Goal: Find contact information: Obtain details needed to contact an individual or organization

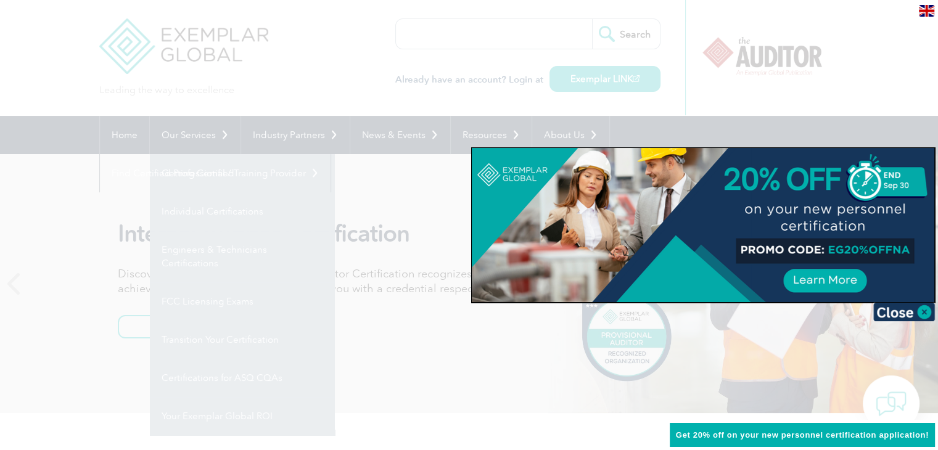
click at [55, 52] on div at bounding box center [469, 225] width 938 height 450
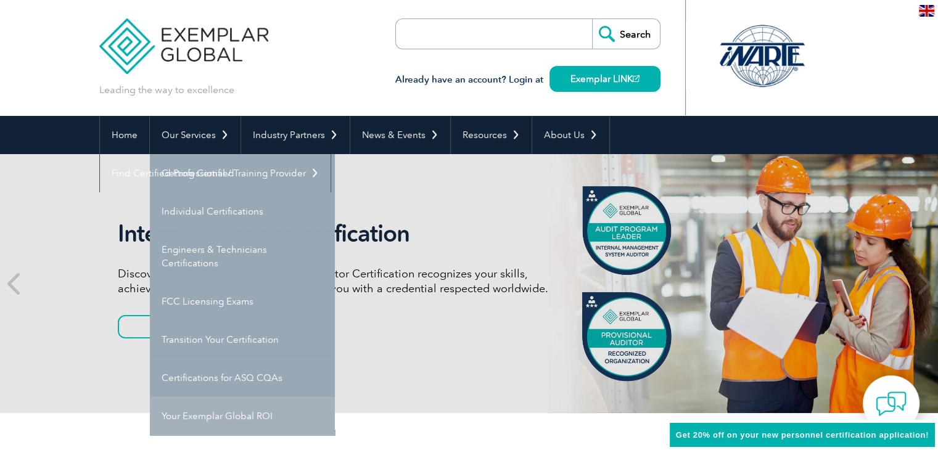
click at [198, 414] on link "Your Exemplar Global ROI" at bounding box center [242, 416] width 185 height 38
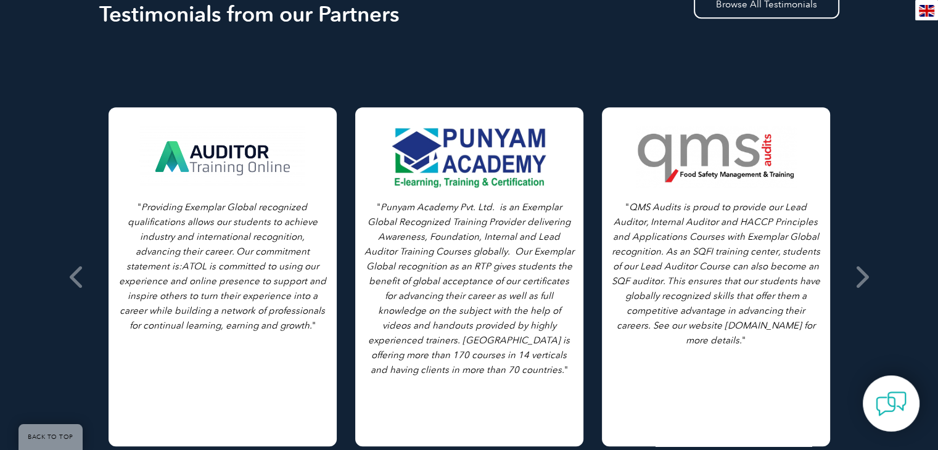
scroll to position [1110, 0]
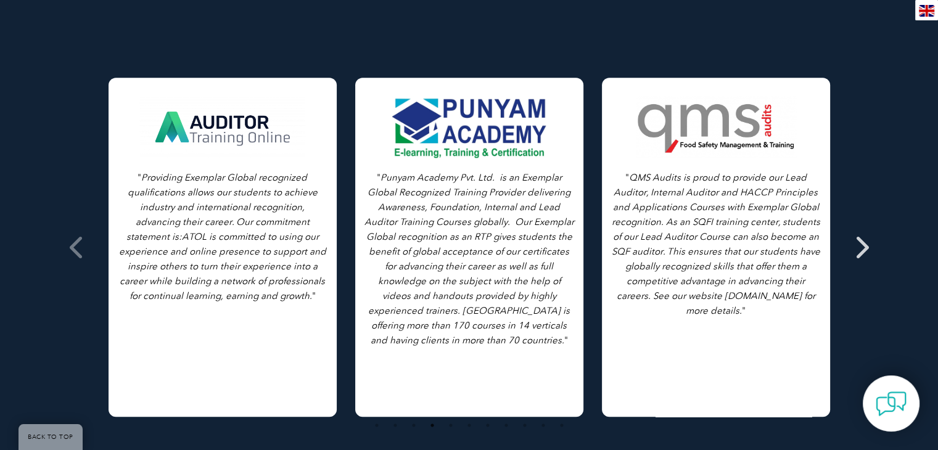
click at [864, 247] on icon at bounding box center [860, 247] width 15 height 0
click at [856, 247] on icon at bounding box center [860, 247] width 15 height 0
click at [70, 247] on icon at bounding box center [77, 247] width 15 height 0
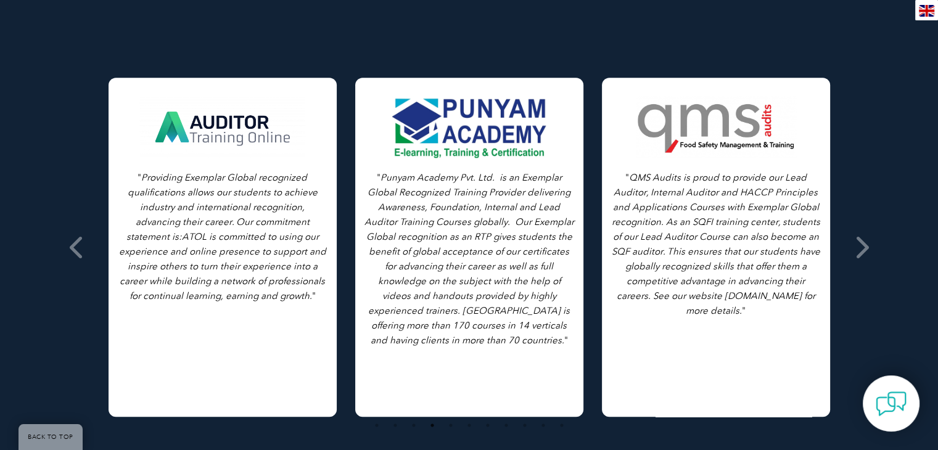
click at [220, 123] on div at bounding box center [223, 127] width 168 height 62
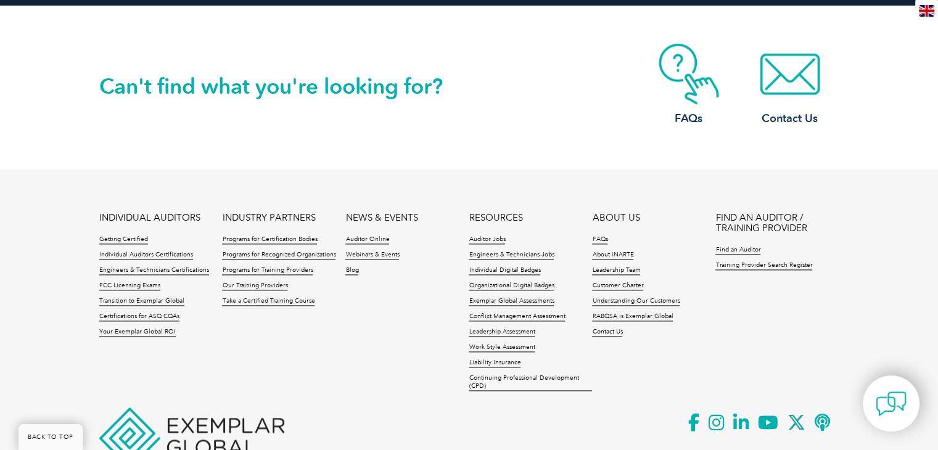
scroll to position [1666, 0]
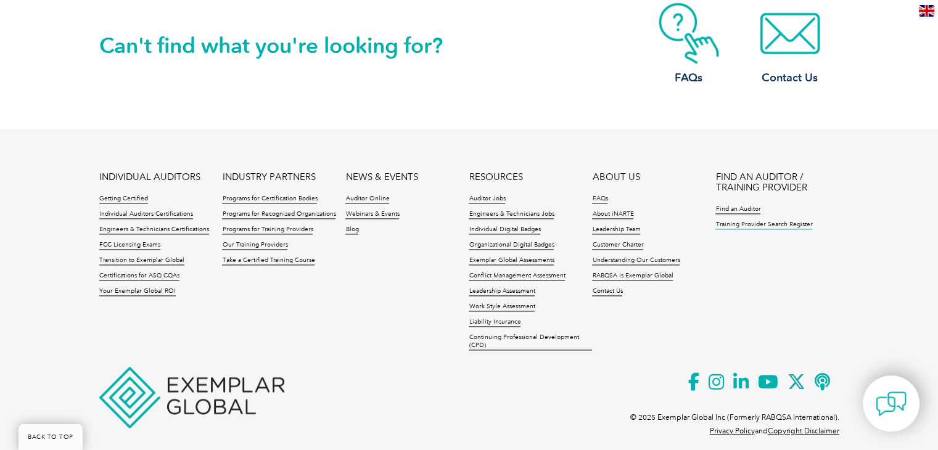
click at [733, 221] on link "Training Provider Search Register" at bounding box center [763, 225] width 97 height 9
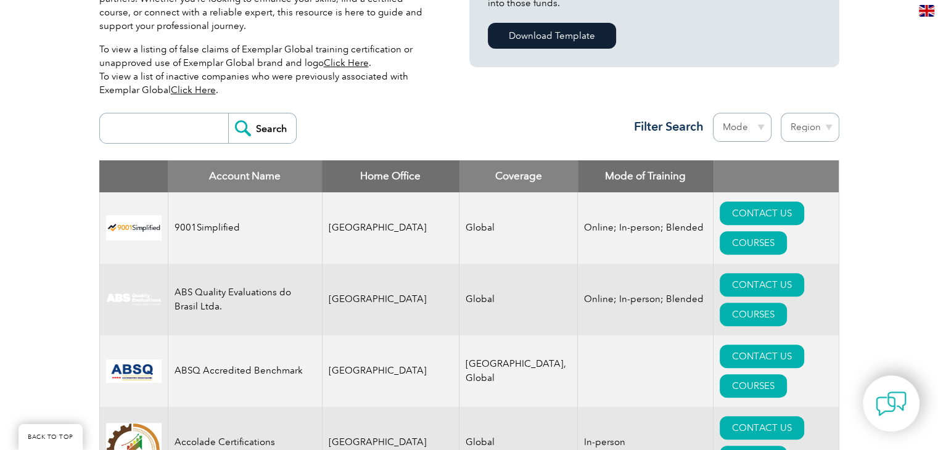
scroll to position [308, 0]
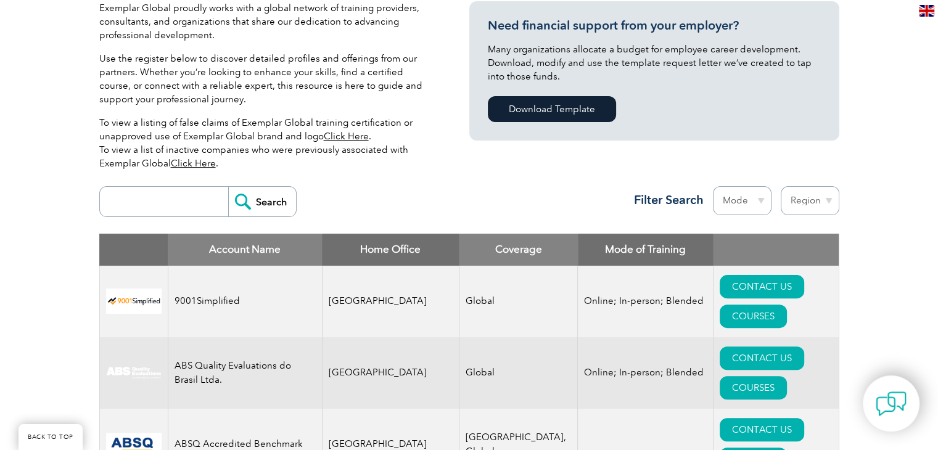
click at [155, 200] on input "search" at bounding box center [167, 202] width 122 height 30
type input "MALAYSIA"
click at [272, 205] on input "Search" at bounding box center [262, 202] width 68 height 30
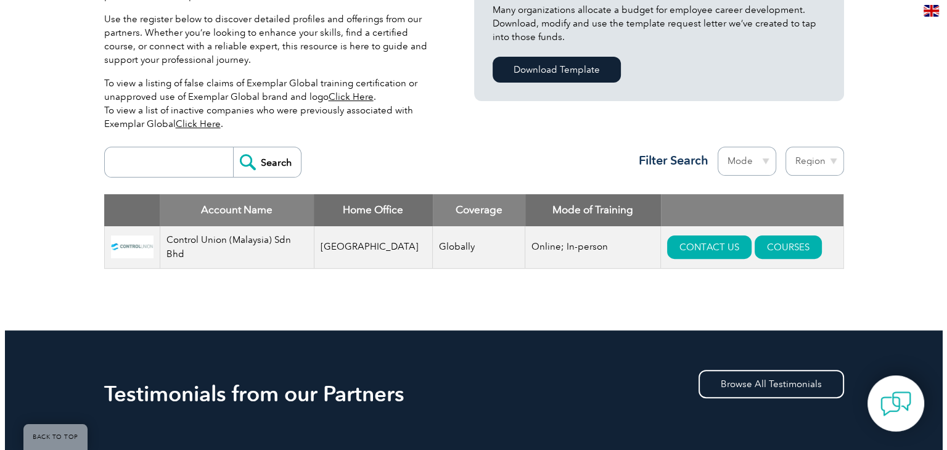
scroll to position [370, 0]
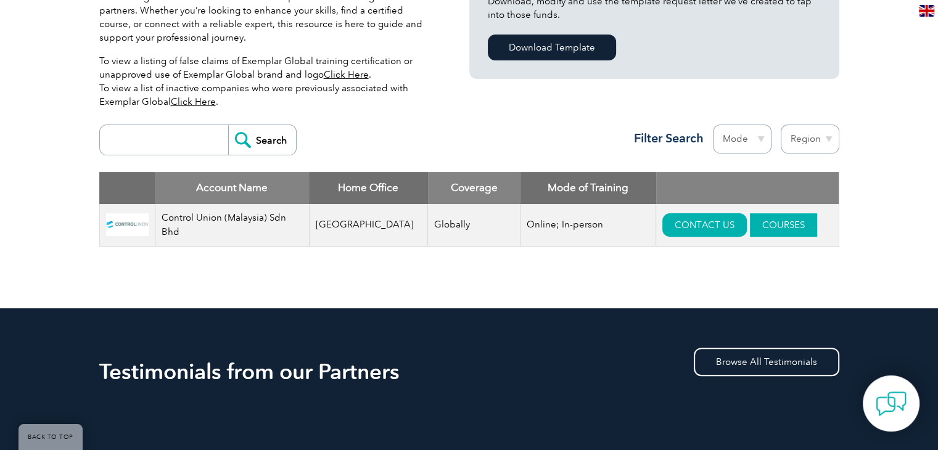
click at [750, 223] on link "COURSES" at bounding box center [783, 224] width 67 height 23
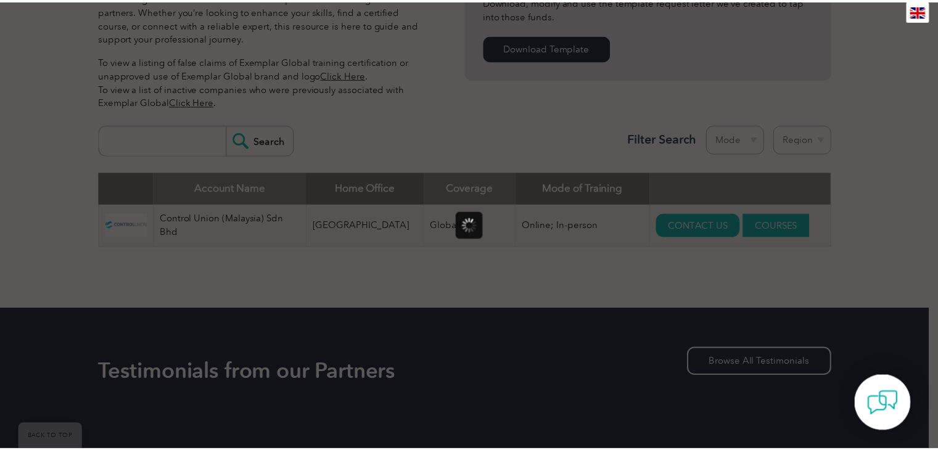
scroll to position [0, 0]
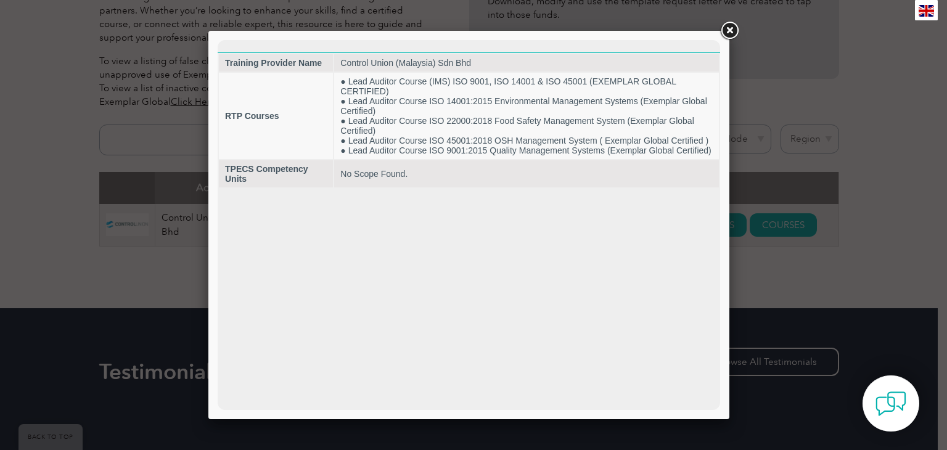
click at [732, 31] on link at bounding box center [729, 31] width 22 height 22
click at [732, 31] on div at bounding box center [473, 225] width 947 height 450
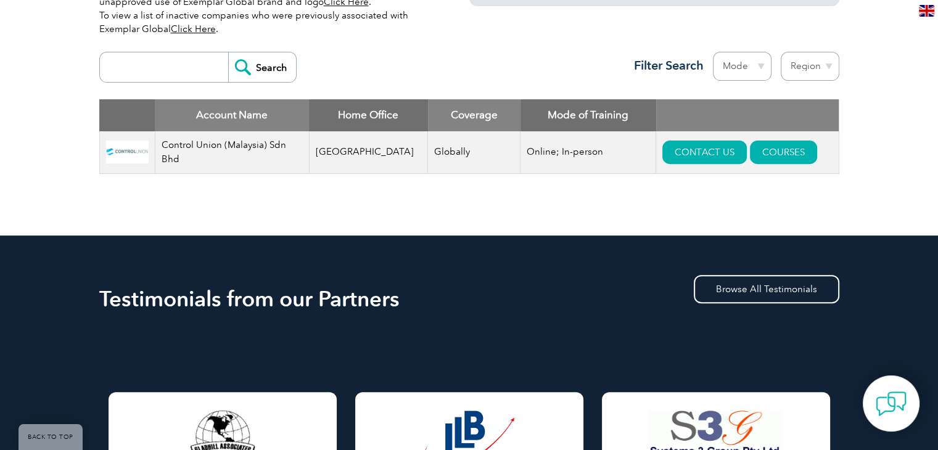
scroll to position [431, 0]
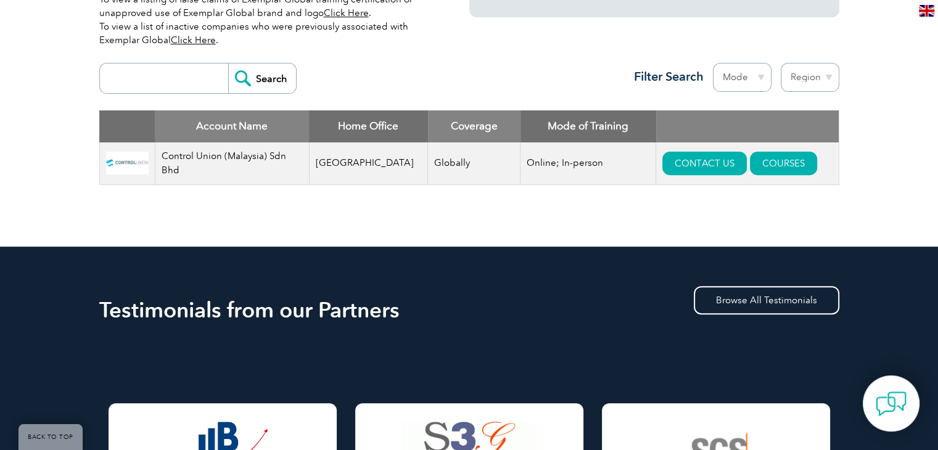
click at [429, 158] on td "Globally" at bounding box center [474, 163] width 92 height 43
click at [324, 157] on td "Malaysia" at bounding box center [368, 163] width 119 height 43
click at [181, 161] on td "Control Union (Malaysia) Sdn Bhd" at bounding box center [232, 163] width 154 height 43
click at [134, 158] on img at bounding box center [127, 163] width 43 height 23
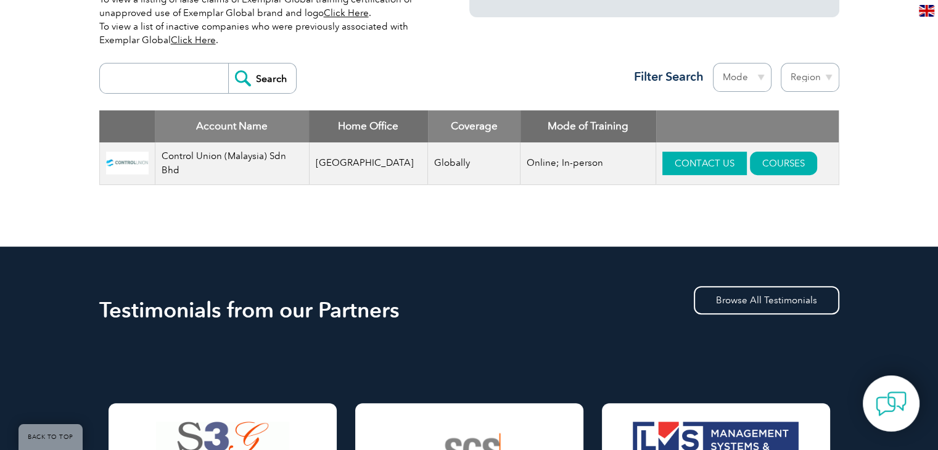
click at [686, 166] on link "CONTACT US" at bounding box center [704, 163] width 84 height 23
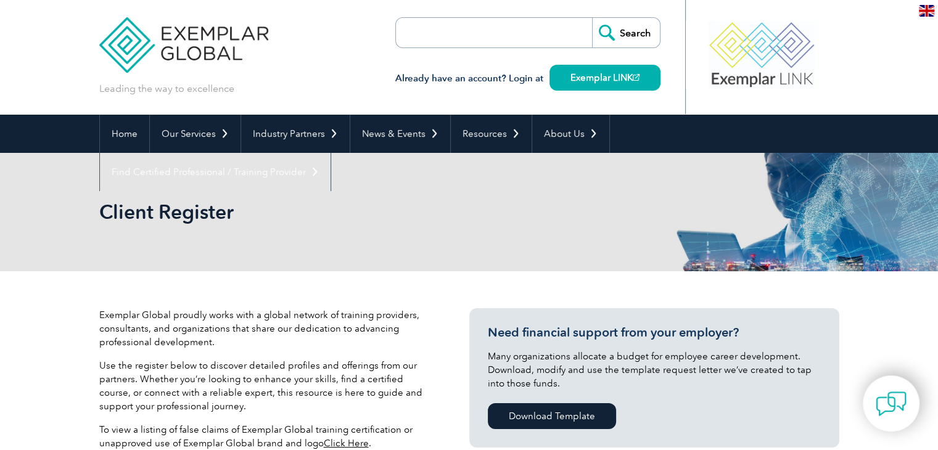
scroll to position [0, 0]
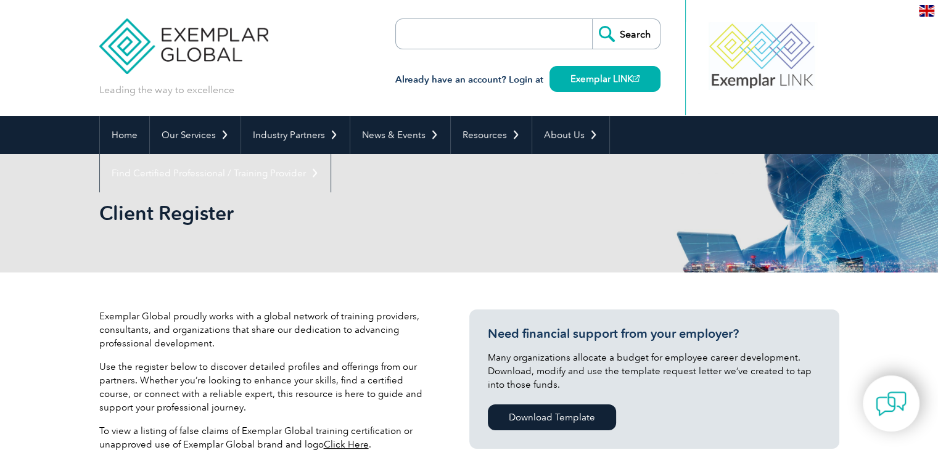
click at [476, 33] on input "search" at bounding box center [466, 34] width 129 height 30
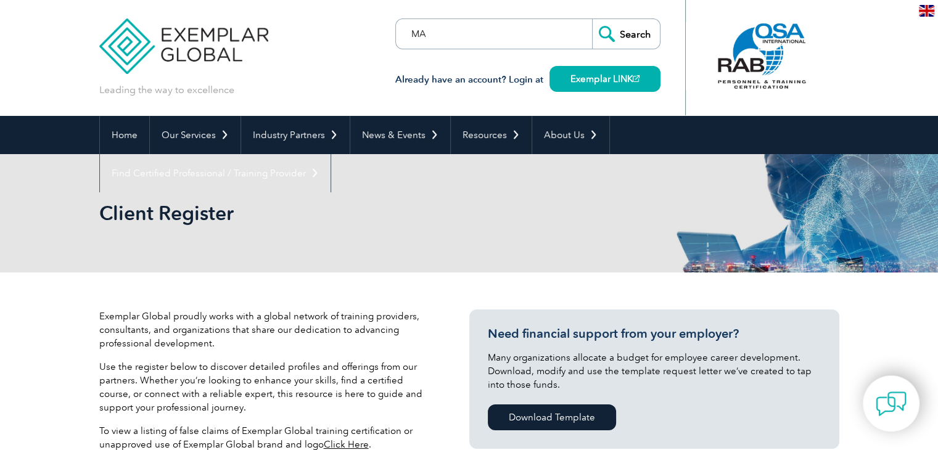
type input "M"
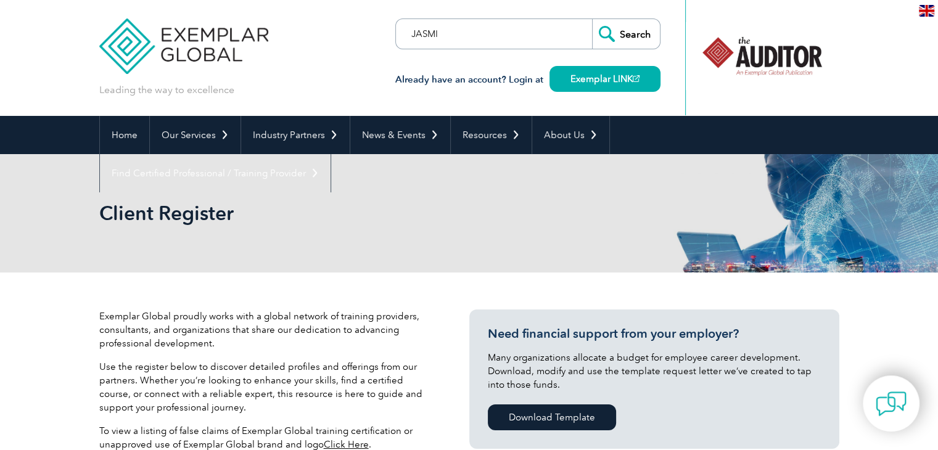
type input "JASMI"
click at [636, 38] on input "Search" at bounding box center [626, 34] width 68 height 30
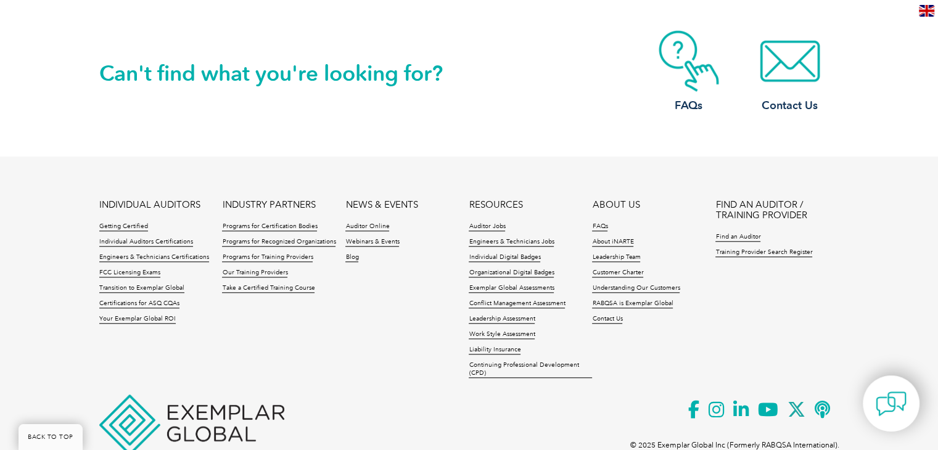
scroll to position [1014, 0]
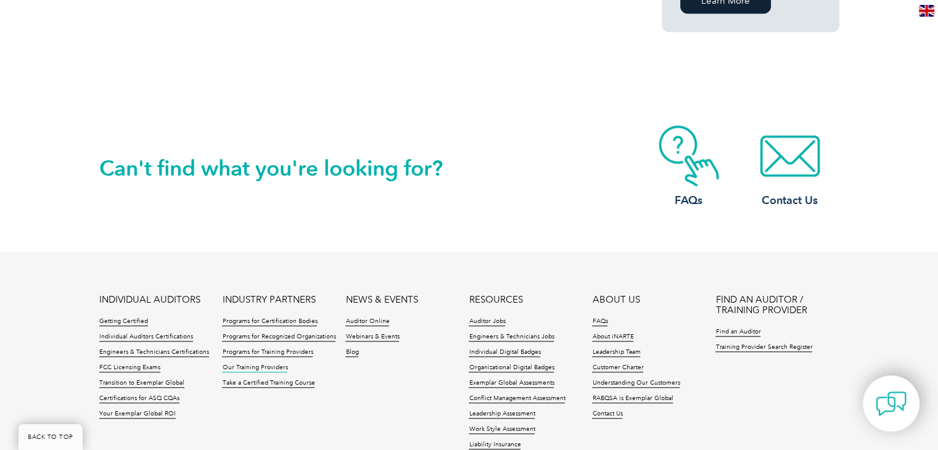
click at [260, 364] on link "Our Training Providers" at bounding box center [254, 368] width 65 height 9
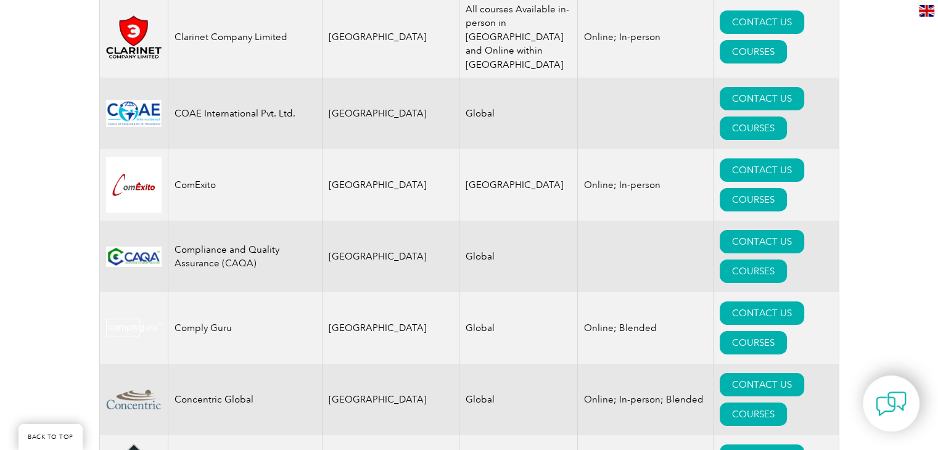
scroll to position [4144, 0]
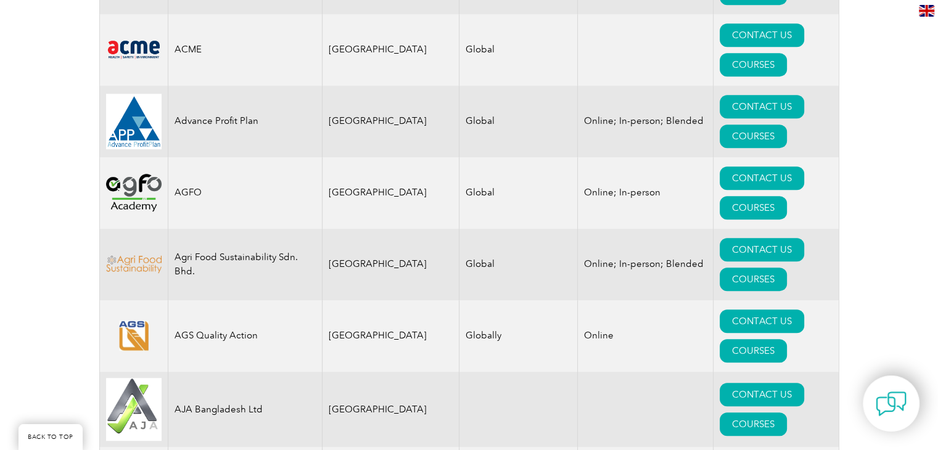
scroll to position [939, 0]
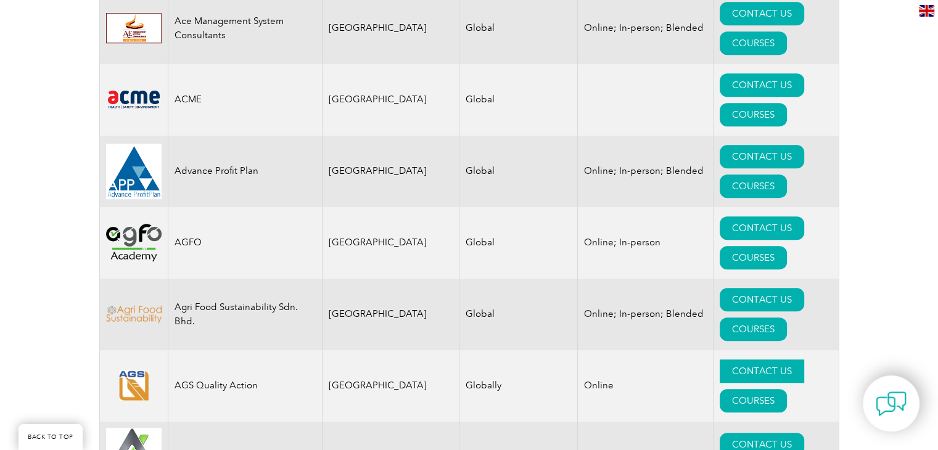
click at [719, 359] on link "CONTACT US" at bounding box center [761, 370] width 84 height 23
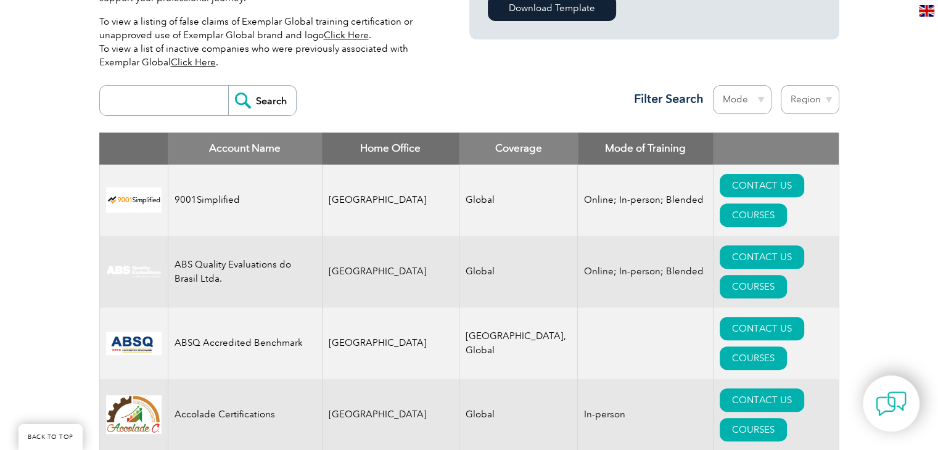
scroll to position [384, 0]
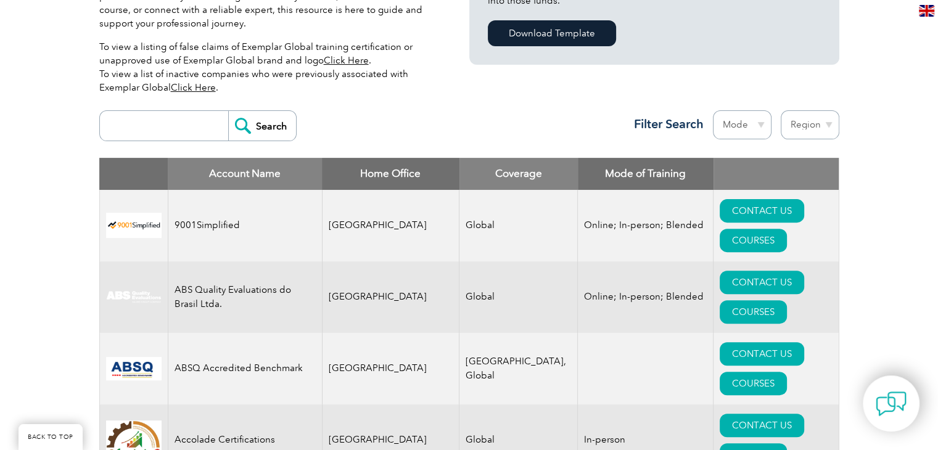
click at [832, 123] on select "Region Australia Bahrain Bangladesh Brazil Canada Colombia Dominican Republic E…" at bounding box center [809, 124] width 59 height 29
select select "[GEOGRAPHIC_DATA]"
click at [780, 110] on select "Region Australia Bahrain Bangladesh Brazil Canada Colombia Dominican Republic E…" at bounding box center [809, 124] width 59 height 29
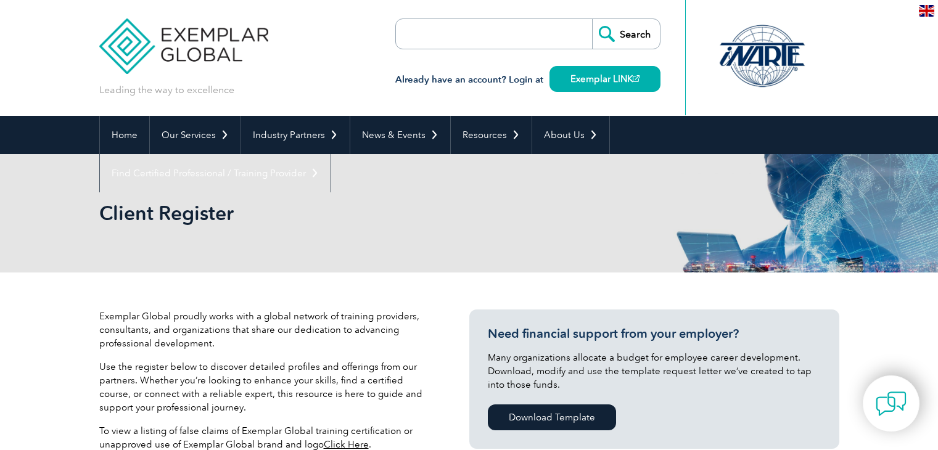
select select "[GEOGRAPHIC_DATA]"
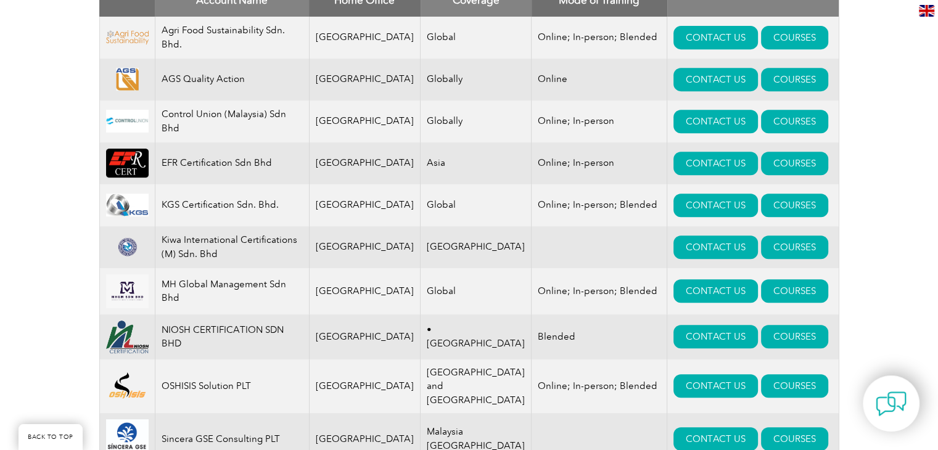
scroll to position [555, 0]
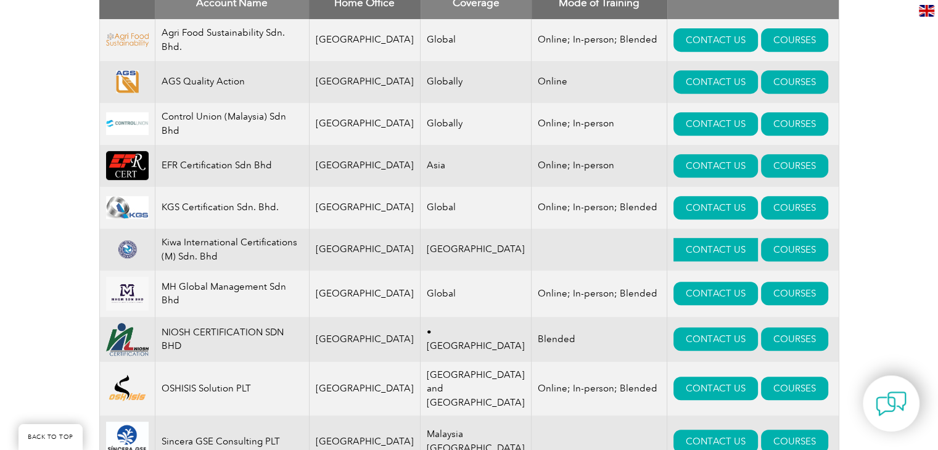
click at [684, 251] on link "CONTACT US" at bounding box center [715, 249] width 84 height 23
click at [682, 296] on link "CONTACT US" at bounding box center [715, 293] width 84 height 23
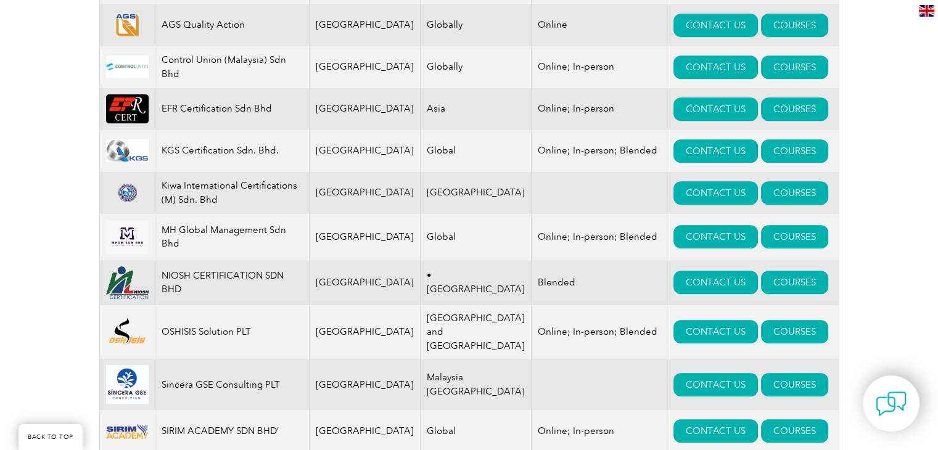
scroll to position [616, 0]
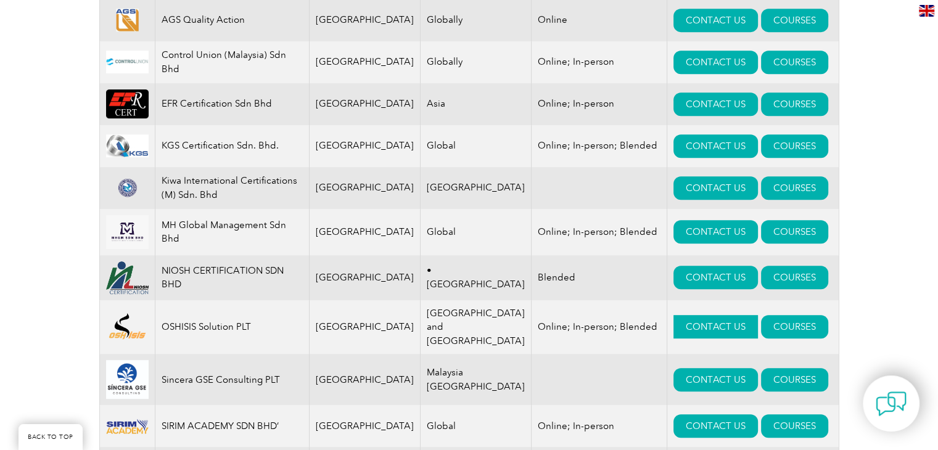
click at [684, 325] on link "CONTACT US" at bounding box center [715, 326] width 84 height 23
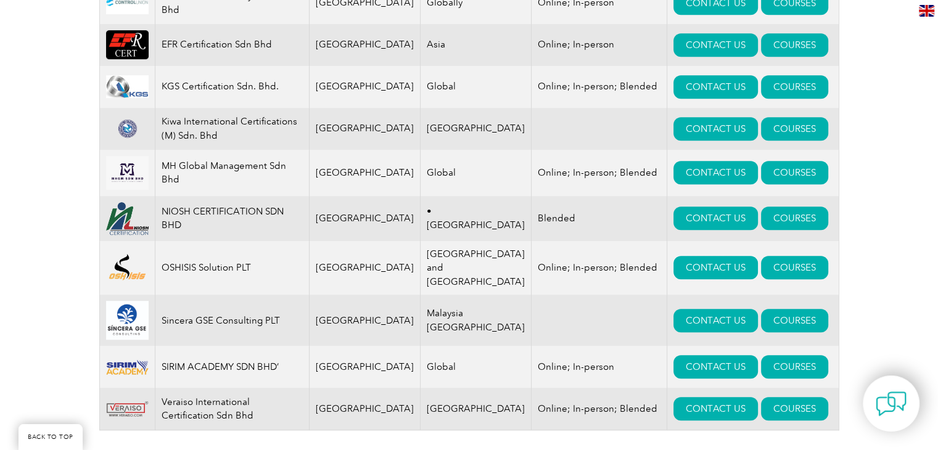
scroll to position [678, 0]
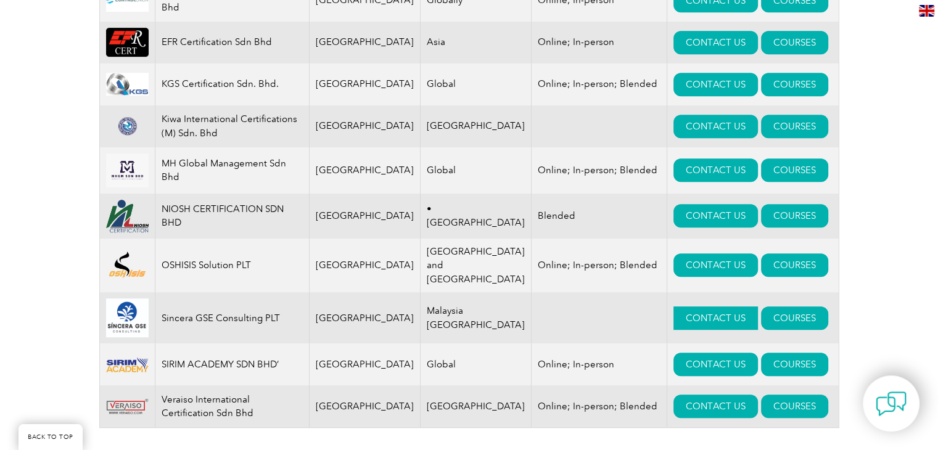
click at [683, 313] on link "CONTACT US" at bounding box center [715, 317] width 84 height 23
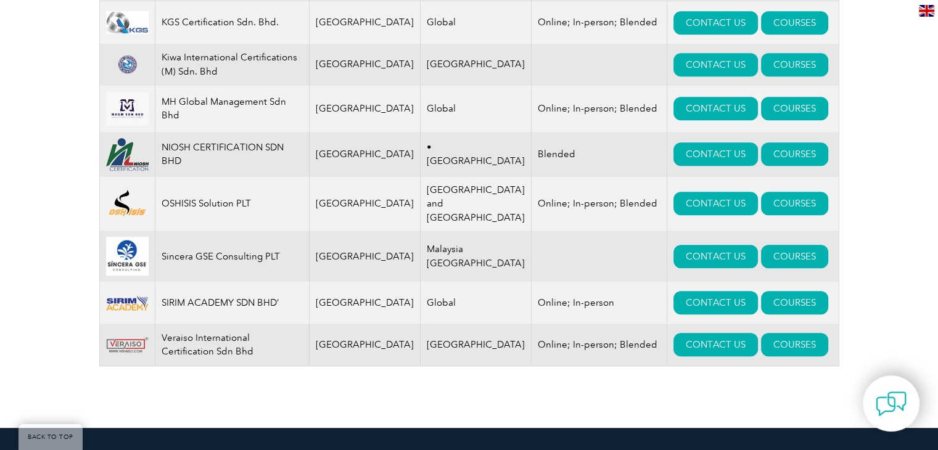
scroll to position [863, 0]
